Goal: Navigation & Orientation: Find specific page/section

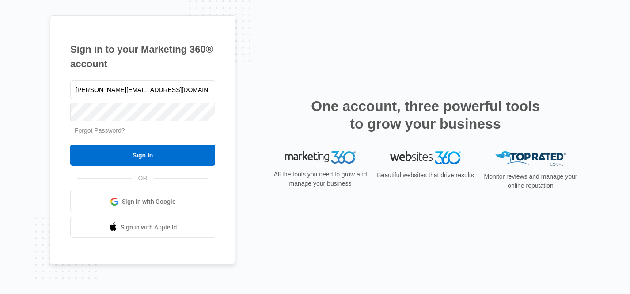
type input "kathy@elevatemusictherapy.com"
click at [70, 144] on input "Sign In" at bounding box center [142, 154] width 145 height 21
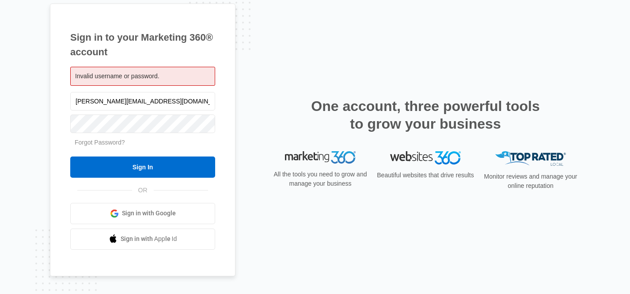
drag, startPoint x: 178, startPoint y: 102, endPoint x: 55, endPoint y: 106, distance: 123.3
click at [55, 106] on div "Sign in to your Marketing 360® account Invalid username or password. kathy@elev…" at bounding box center [143, 140] width 186 height 273
type input "[PERSON_NAME][EMAIL_ADDRESS][PERSON_NAME][DOMAIN_NAME]"
click at [70, 156] on input "Sign In" at bounding box center [142, 166] width 145 height 21
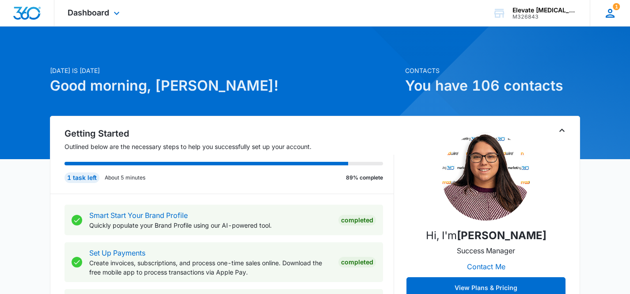
click at [616, 13] on icon at bounding box center [609, 13] width 13 height 13
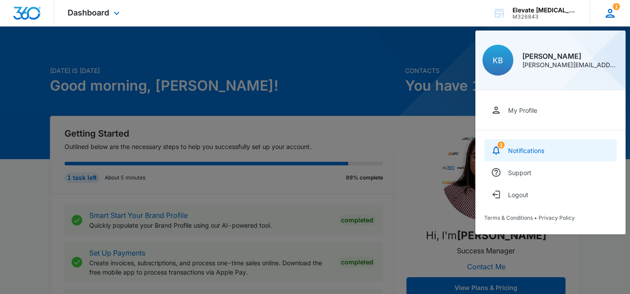
click at [517, 143] on link "1 Notifications" at bounding box center [550, 150] width 133 height 22
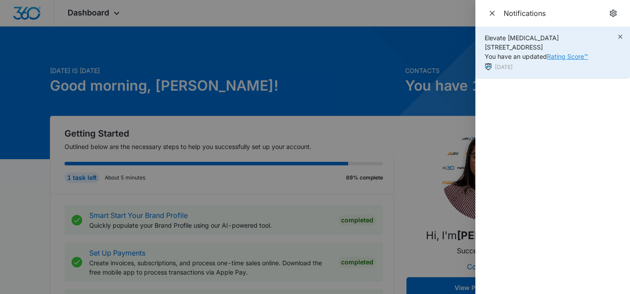
click at [569, 55] on link "Rating Score™" at bounding box center [567, 57] width 41 height 8
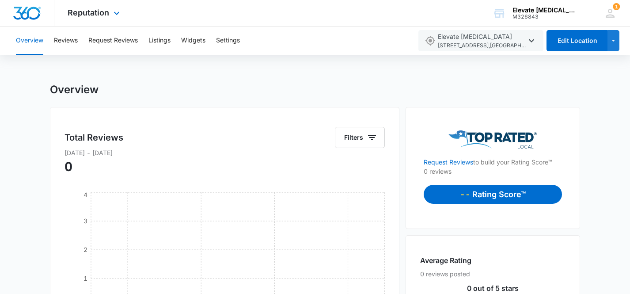
click at [31, 14] on img "Dashboard" at bounding box center [27, 13] width 28 height 13
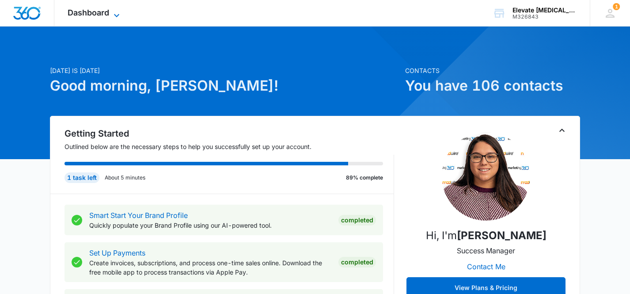
click at [113, 14] on icon at bounding box center [116, 15] width 11 height 11
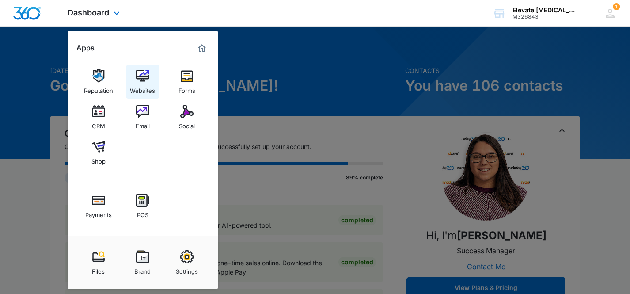
click at [140, 88] on div "Websites" at bounding box center [142, 88] width 25 height 11
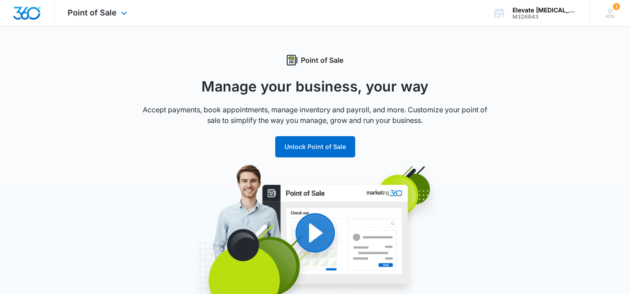
click at [40, 13] on img "Dashboard" at bounding box center [27, 13] width 28 height 13
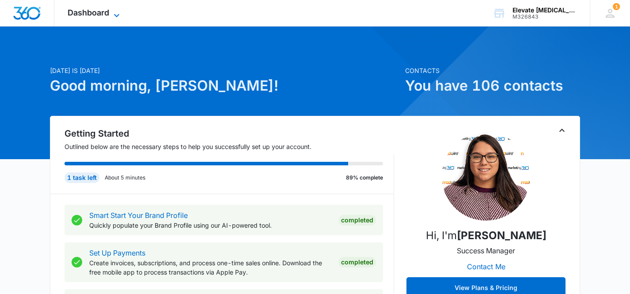
click at [100, 15] on span "Dashboard" at bounding box center [89, 12] width 42 height 9
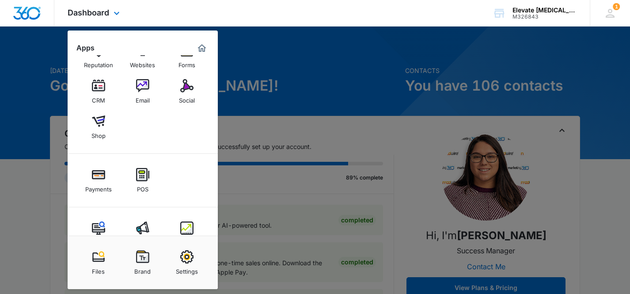
scroll to position [31, 0]
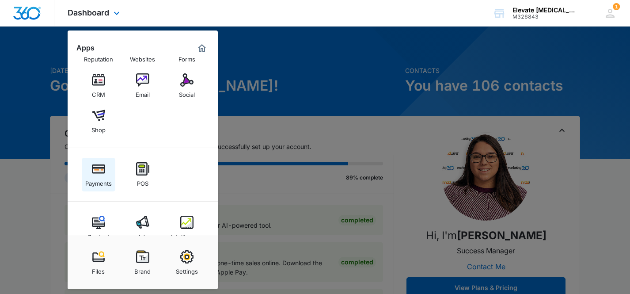
click at [99, 166] on img at bounding box center [98, 168] width 13 height 13
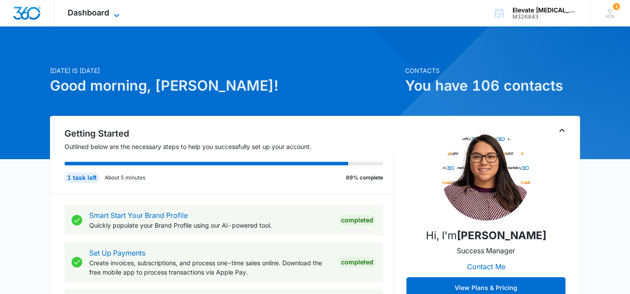
click at [106, 11] on span "Dashboard" at bounding box center [89, 12] width 42 height 9
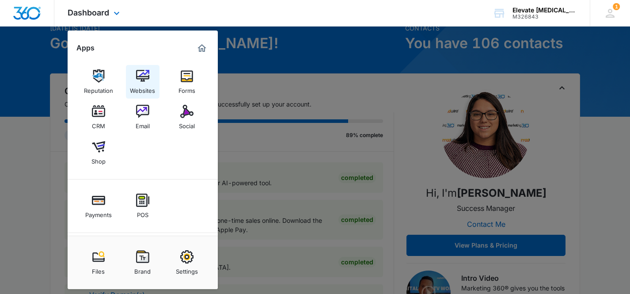
click at [142, 83] on div "Websites" at bounding box center [142, 88] width 25 height 11
